Goal: Find specific page/section: Find specific page/section

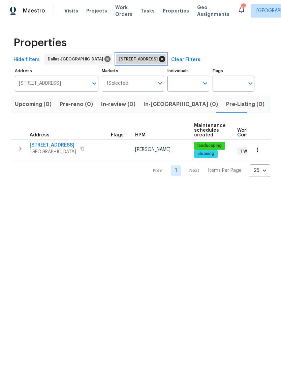
click at [165, 60] on icon at bounding box center [162, 59] width 6 height 6
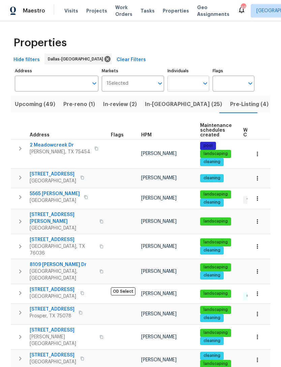
click at [194, 78] on input "Individuals" at bounding box center [184, 84] width 32 height 16
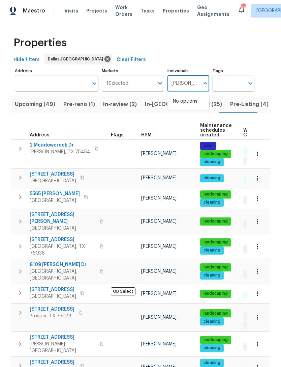
type input "[PERSON_NAME]"
click at [199, 103] on li "[PERSON_NAME]" at bounding box center [188, 105] width 31 height 14
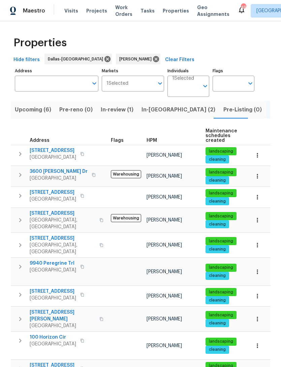
click at [41, 113] on span "Upcoming (6)" at bounding box center [33, 109] width 36 height 9
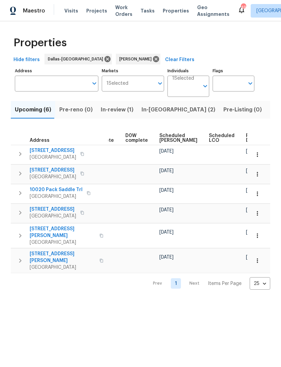
scroll to position [0, 169]
click at [247, 138] on span "Ready Date" at bounding box center [254, 137] width 15 height 9
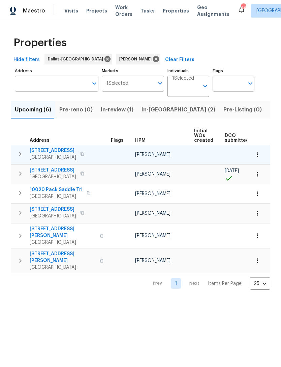
click at [57, 154] on span "[STREET_ADDRESS]" at bounding box center [53, 150] width 47 height 7
click at [259, 155] on icon "button" at bounding box center [257, 154] width 7 height 7
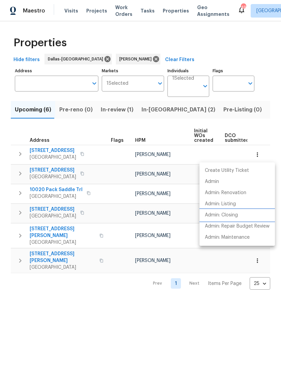
click at [242, 216] on li "Admin: Closing" at bounding box center [238, 215] width 76 height 11
click at [140, 306] on div at bounding box center [140, 183] width 281 height 367
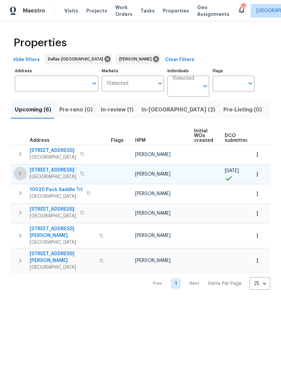
click at [20, 174] on icon "button" at bounding box center [20, 173] width 8 height 8
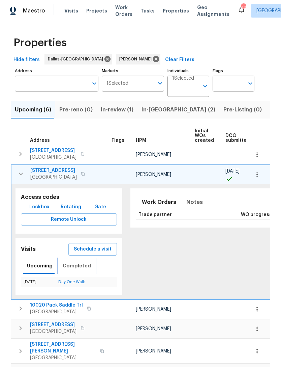
click at [82, 266] on span "Completed" at bounding box center [77, 266] width 28 height 8
click at [67, 171] on span "[STREET_ADDRESS]" at bounding box center [53, 170] width 47 height 7
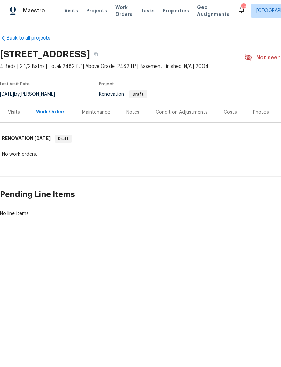
click at [13, 113] on div "Visits" at bounding box center [14, 112] width 12 height 7
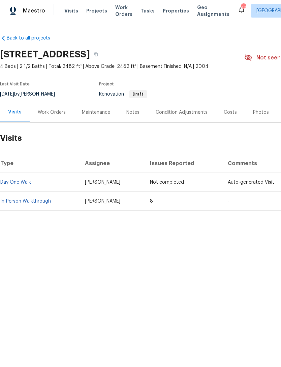
click at [194, 114] on div "Condition Adjustments" at bounding box center [182, 112] width 52 height 7
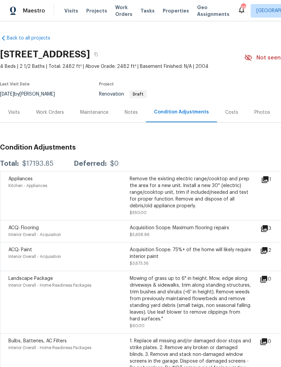
click at [270, 180] on icon at bounding box center [266, 179] width 8 height 8
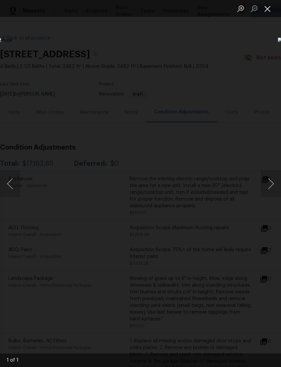
click at [270, 7] on button "Close lightbox" at bounding box center [267, 9] width 13 height 12
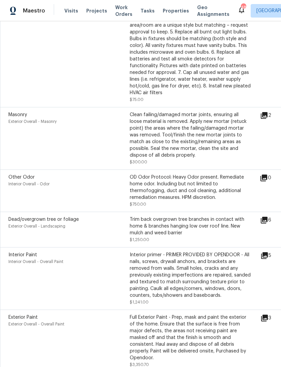
scroll to position [370, 0]
click at [269, 113] on icon at bounding box center [265, 115] width 8 height 8
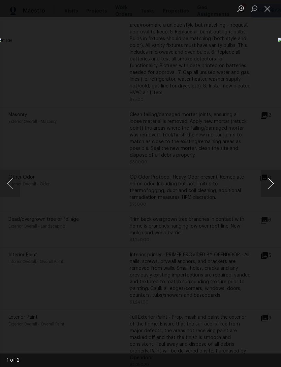
click at [276, 183] on button "Next image" at bounding box center [271, 183] width 20 height 27
click at [272, 183] on button "Next image" at bounding box center [271, 183] width 20 height 27
click at [273, 182] on button "Next image" at bounding box center [271, 183] width 20 height 27
click at [272, 9] on button "Close lightbox" at bounding box center [267, 9] width 13 height 12
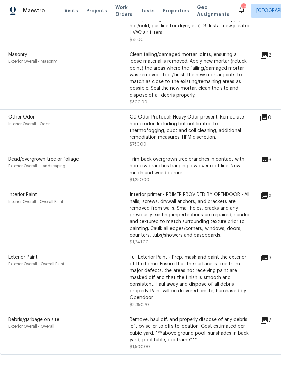
scroll to position [430, 0]
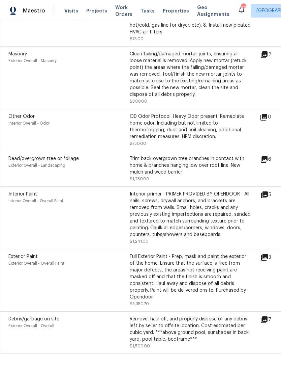
click at [269, 163] on icon at bounding box center [265, 159] width 8 height 8
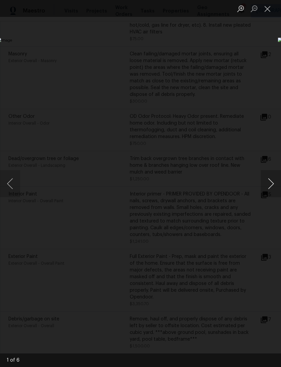
click at [272, 183] on button "Next image" at bounding box center [271, 183] width 20 height 27
click at [272, 185] on button "Next image" at bounding box center [271, 183] width 20 height 27
click at [271, 10] on button "Close lightbox" at bounding box center [267, 9] width 13 height 12
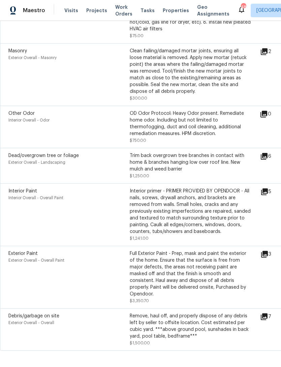
scroll to position [21, 0]
click at [266, 250] on icon at bounding box center [265, 254] width 8 height 8
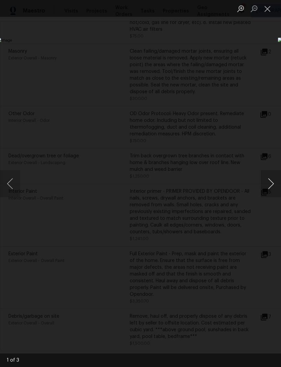
click at [272, 179] on button "Next image" at bounding box center [271, 183] width 20 height 27
click at [272, 185] on button "Next image" at bounding box center [271, 183] width 20 height 27
click at [270, 183] on button "Next image" at bounding box center [271, 183] width 20 height 27
click at [271, 184] on button "Next image" at bounding box center [271, 183] width 20 height 27
click at [266, 8] on button "Close lightbox" at bounding box center [267, 9] width 13 height 12
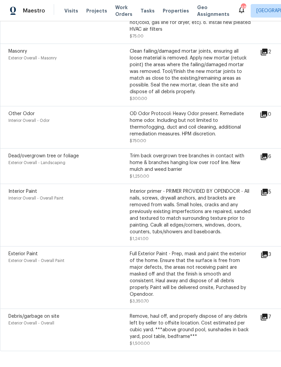
click at [268, 314] on icon at bounding box center [264, 317] width 7 height 7
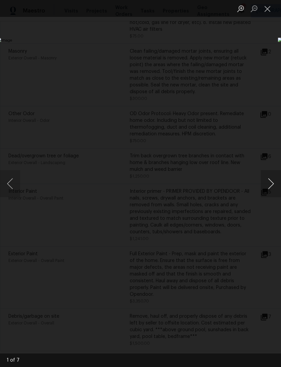
click at [271, 185] on button "Next image" at bounding box center [271, 183] width 20 height 27
click at [271, 182] on button "Next image" at bounding box center [271, 183] width 20 height 27
click at [271, 184] on button "Next image" at bounding box center [271, 183] width 20 height 27
click at [268, 182] on button "Next image" at bounding box center [271, 183] width 20 height 27
click at [268, 188] on button "Next image" at bounding box center [271, 183] width 20 height 27
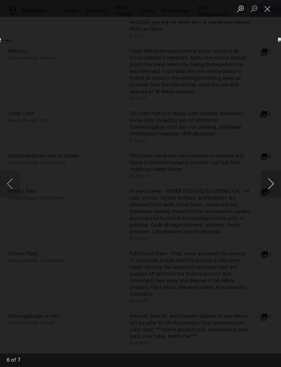
click at [270, 186] on button "Next image" at bounding box center [271, 183] width 20 height 27
click at [271, 184] on button "Next image" at bounding box center [271, 183] width 20 height 27
click at [271, 183] on button "Next image" at bounding box center [271, 183] width 20 height 27
click at [271, 8] on button "Close lightbox" at bounding box center [267, 9] width 13 height 12
